Goal: Information Seeking & Learning: Learn about a topic

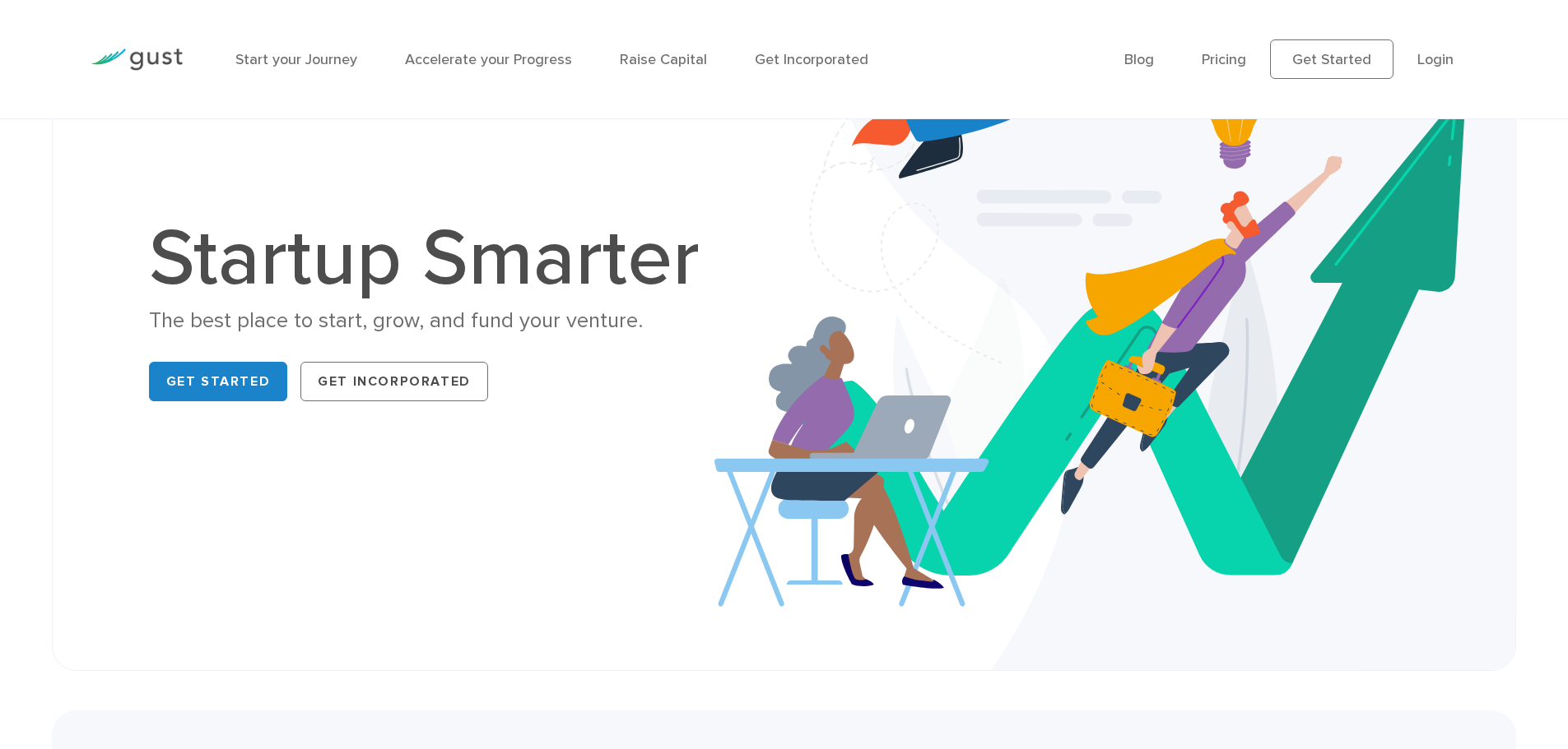
click at [338, 50] on li "Start your Journey" at bounding box center [296, 60] width 122 height 22
click at [339, 57] on link "Start your Journey" at bounding box center [296, 59] width 122 height 17
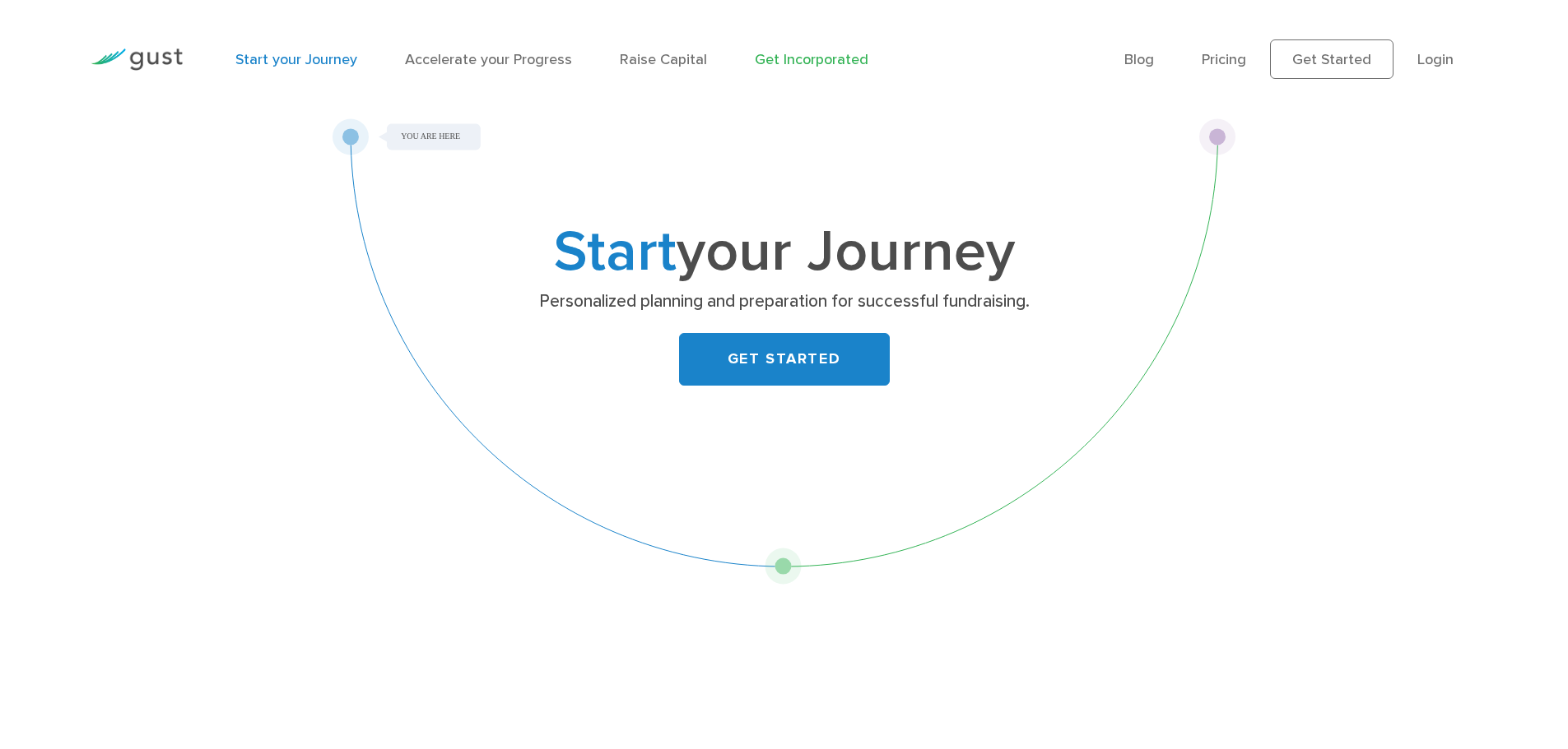
click at [754, 57] on link "Get Incorporated" at bounding box center [811, 59] width 114 height 17
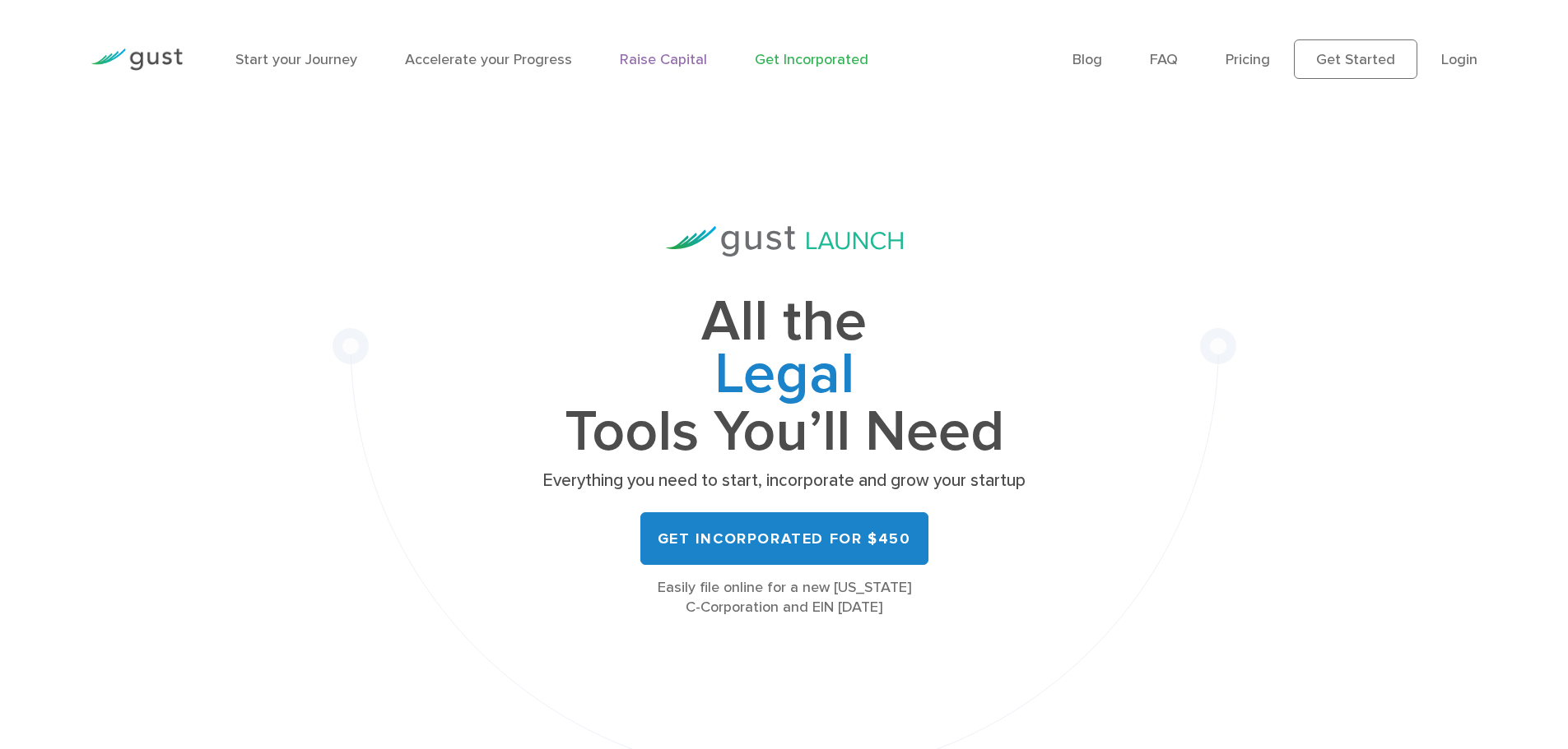
click at [657, 58] on link "Raise Capital" at bounding box center [662, 59] width 87 height 17
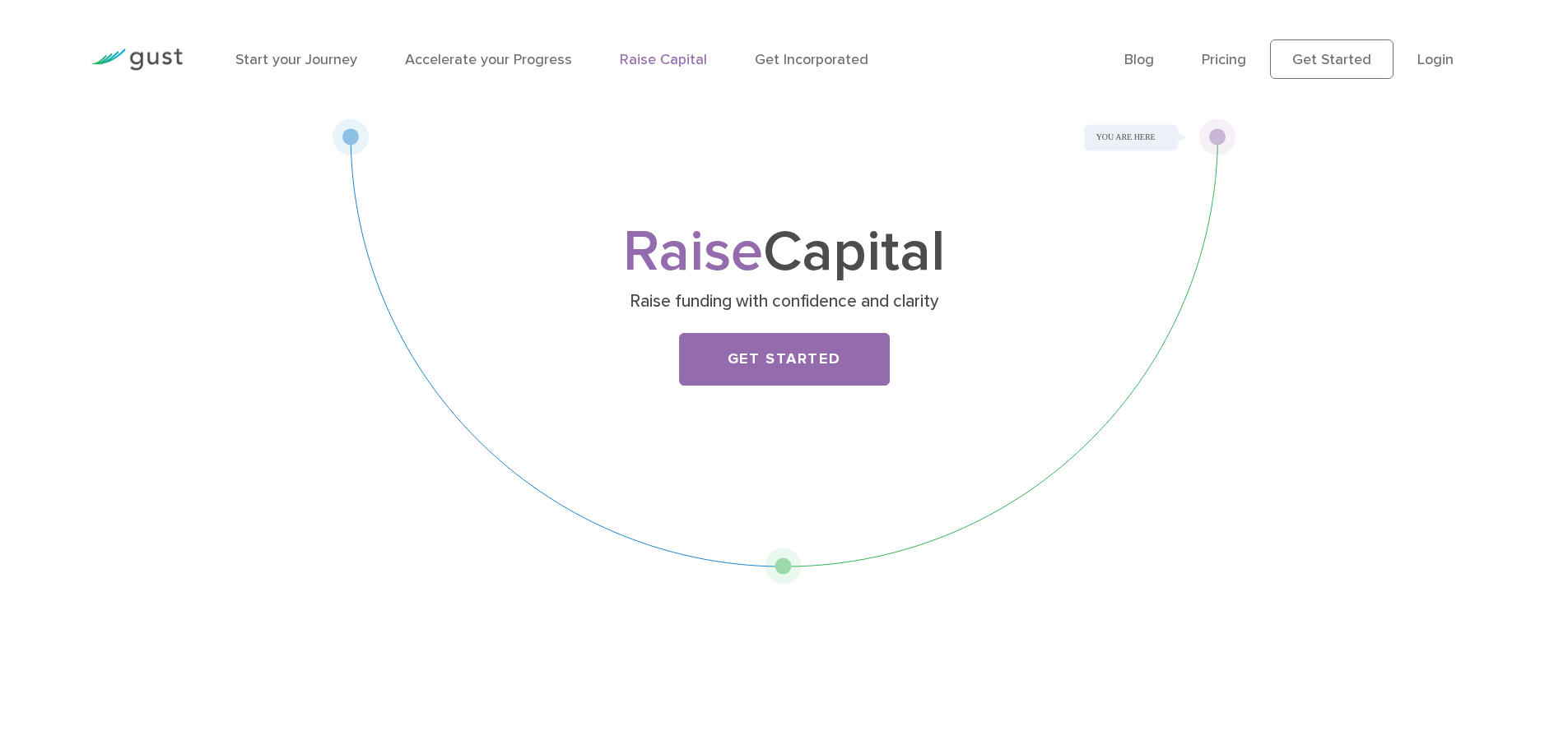
click at [494, 71] on div "Start your Journey Accelerate your Progress Raise Capital Get Incorporated" at bounding box center [667, 59] width 889 height 72
click at [494, 56] on link "Accelerate your Progress" at bounding box center [489, 59] width 167 height 17
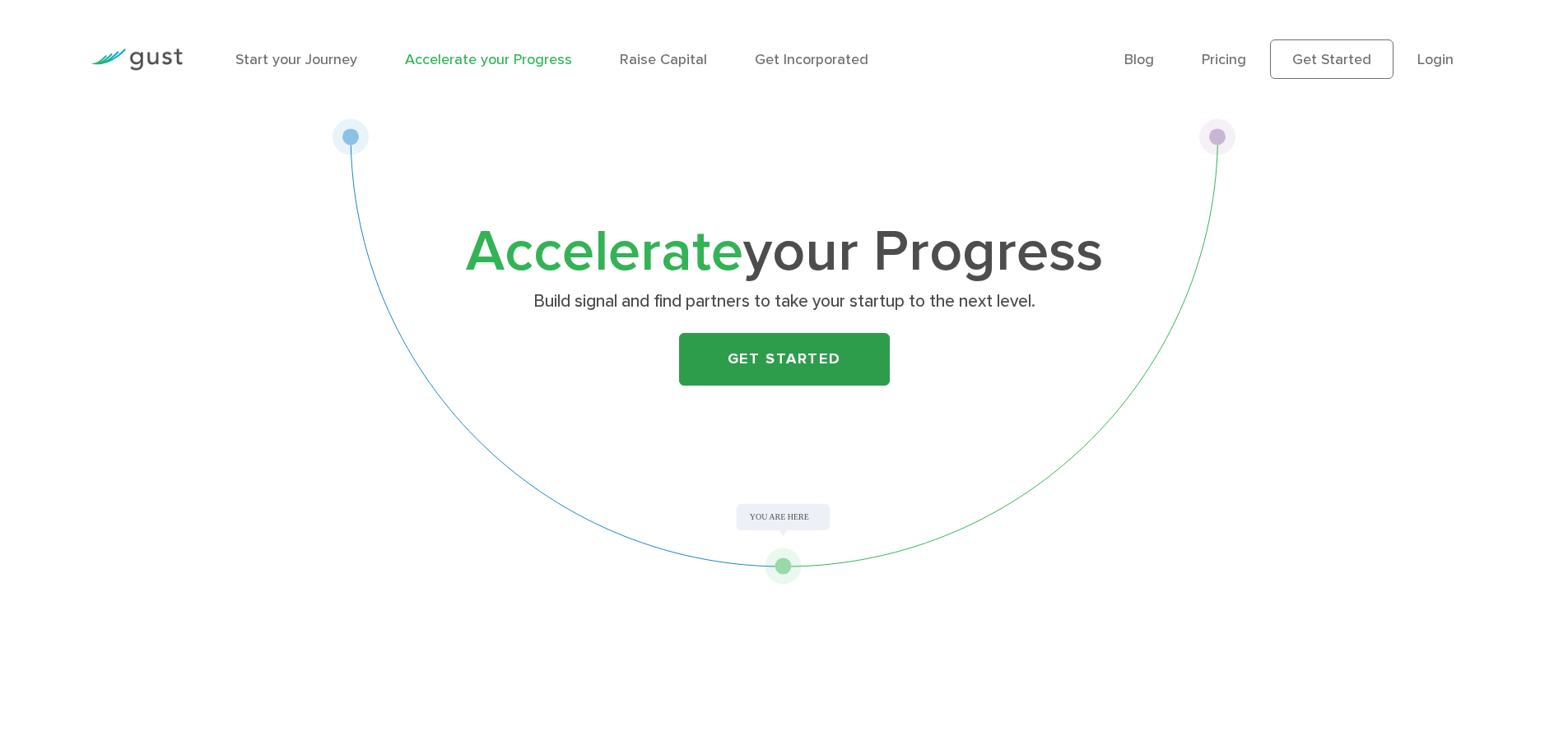
click at [838, 370] on link "Get Started" at bounding box center [785, 359] width 211 height 52
